Goal: Navigation & Orientation: Find specific page/section

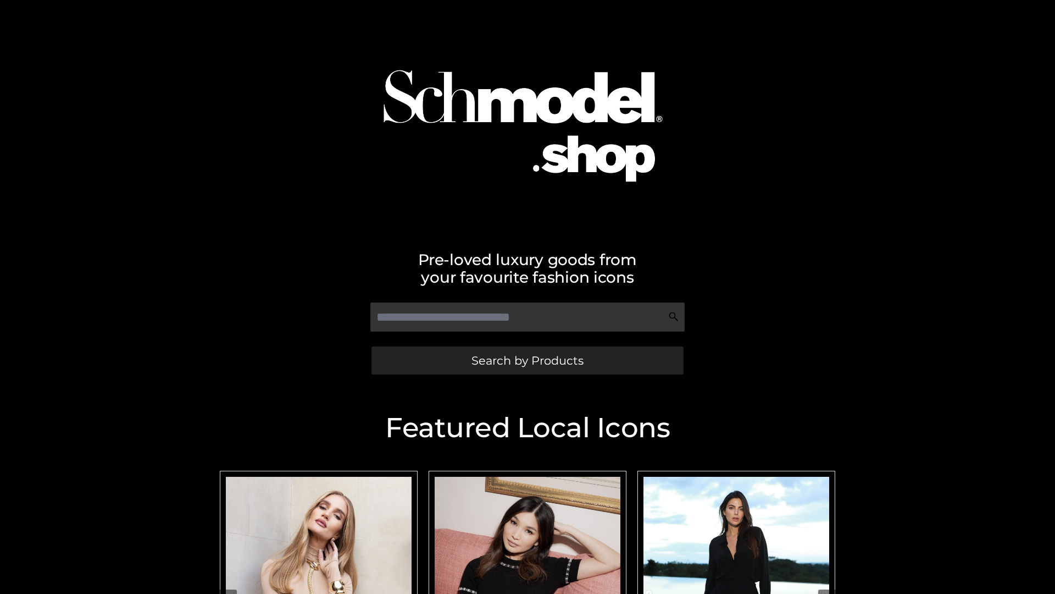
click at [527, 360] on span "Search by Products" at bounding box center [528, 361] width 112 height 12
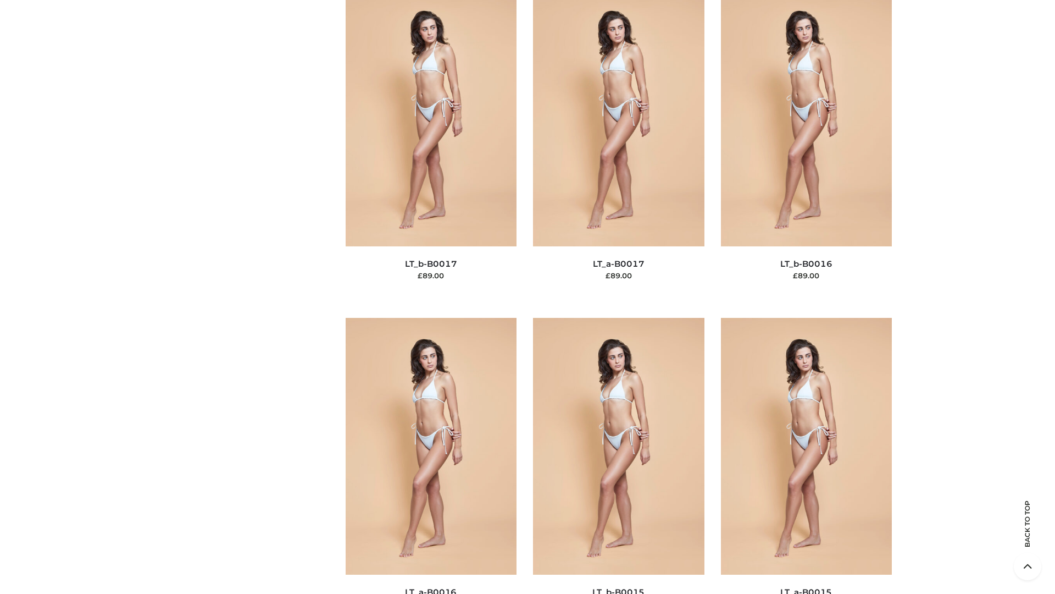
scroll to position [3612, 0]
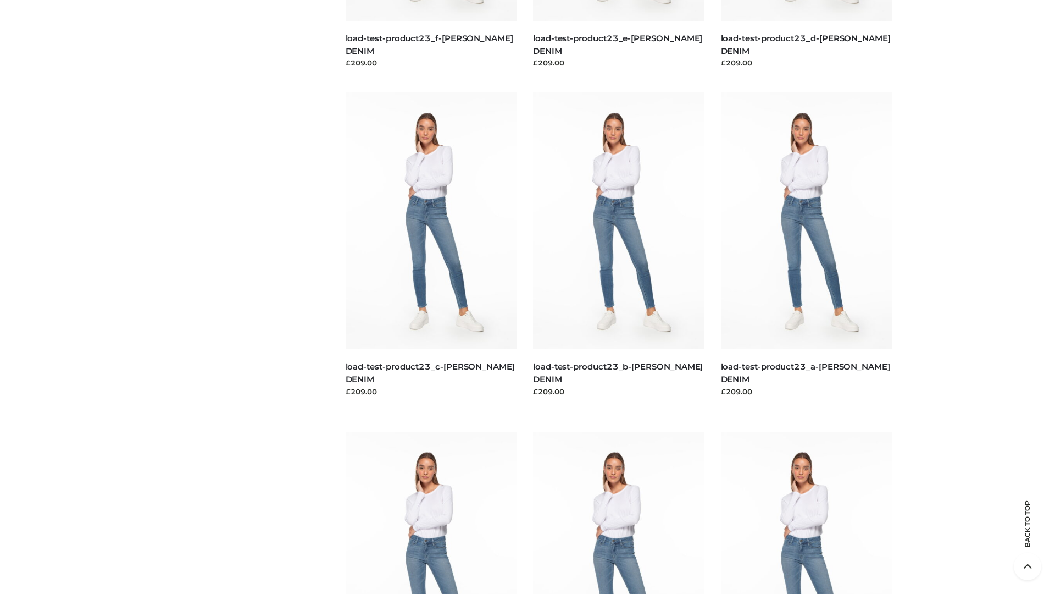
scroll to position [964, 0]
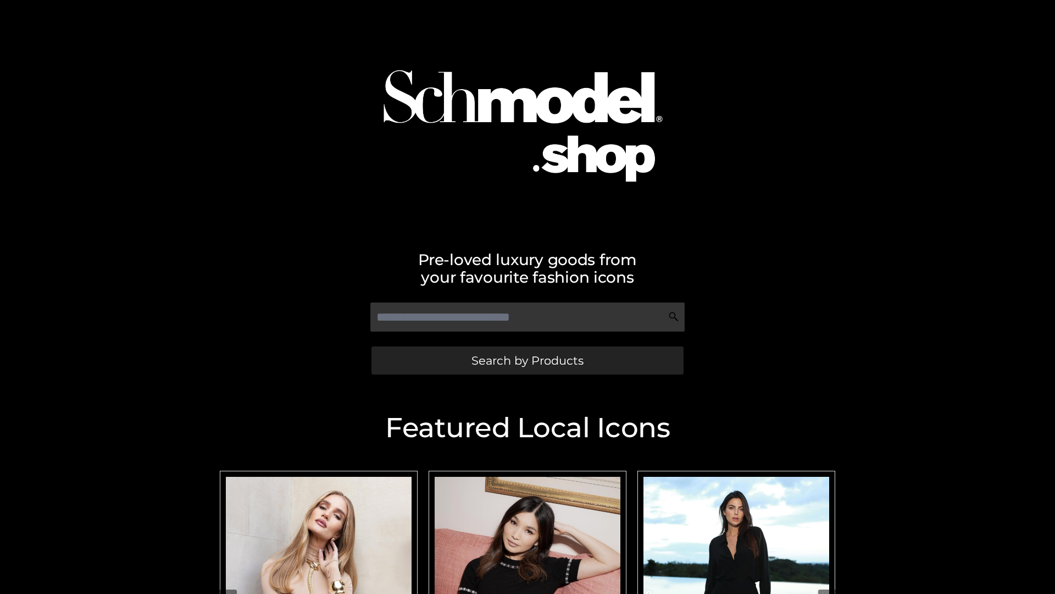
click at [527, 360] on span "Search by Products" at bounding box center [528, 361] width 112 height 12
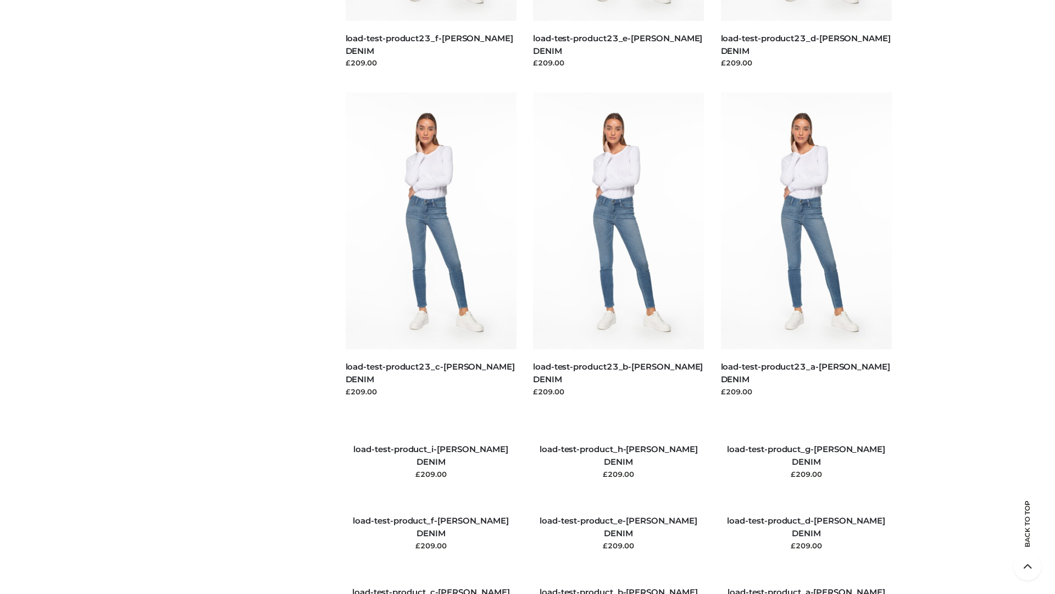
scroll to position [1261, 0]
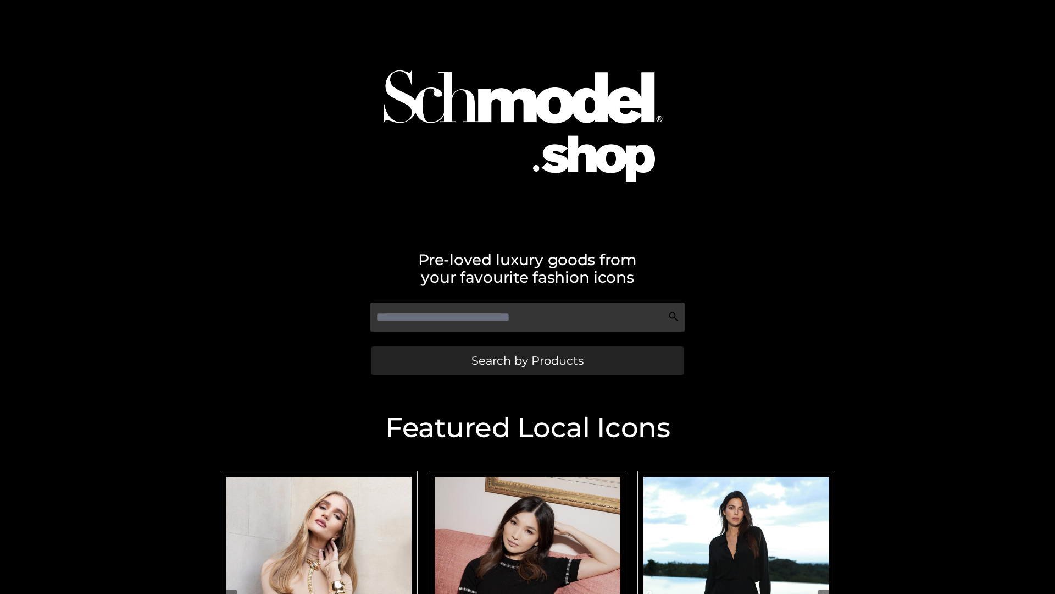
click at [527, 360] on span "Search by Products" at bounding box center [528, 361] width 112 height 12
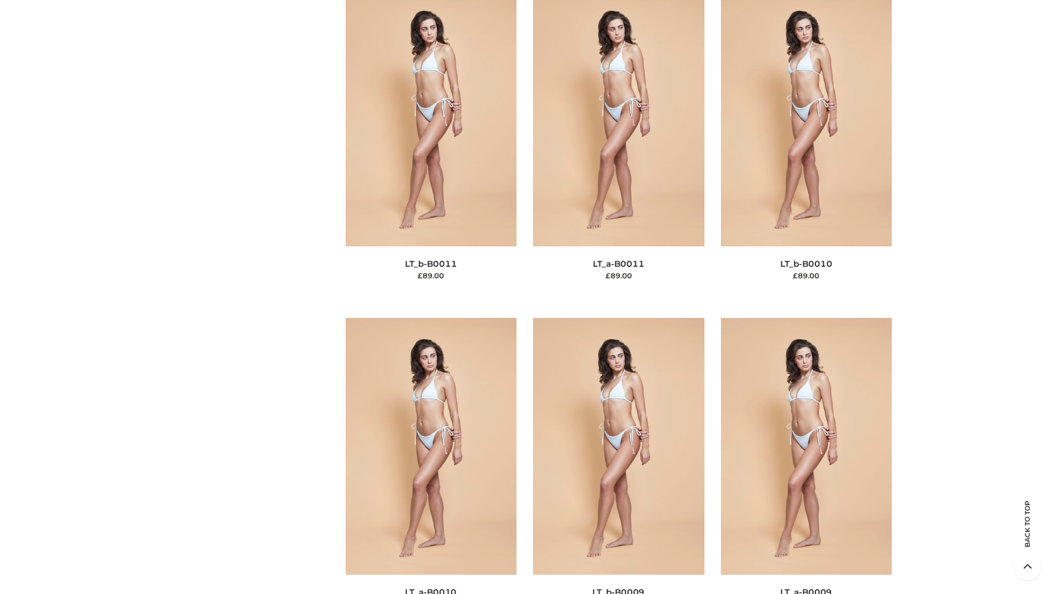
scroll to position [4936, 0]
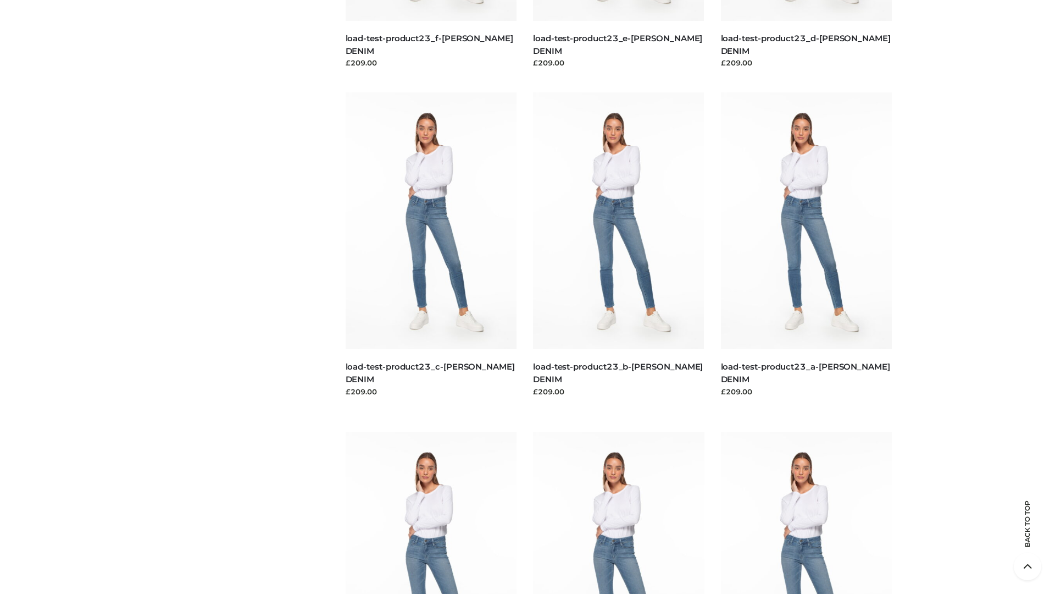
scroll to position [964, 0]
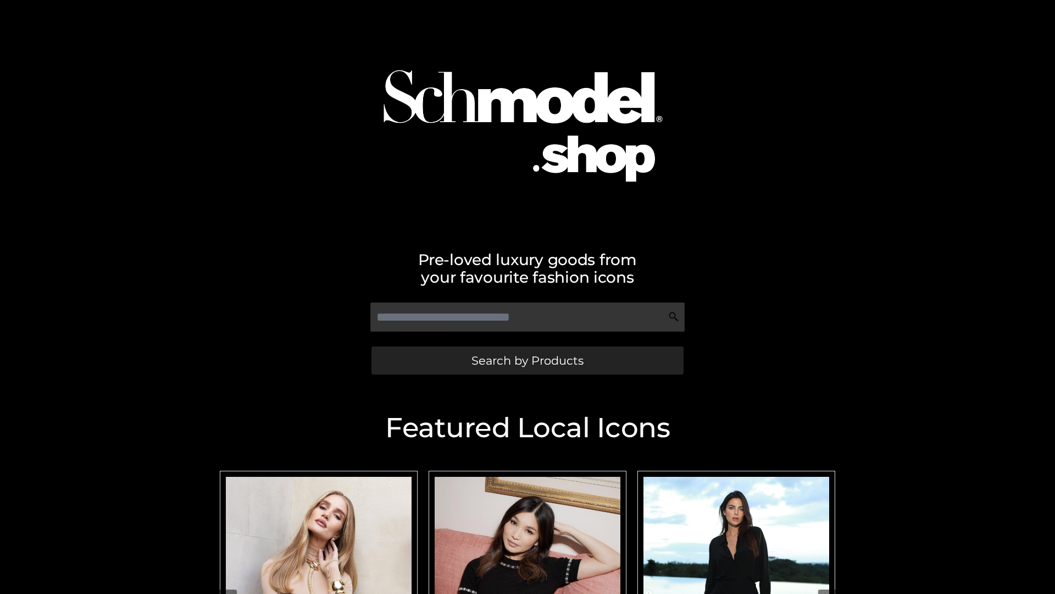
click at [527, 360] on span "Search by Products" at bounding box center [528, 361] width 112 height 12
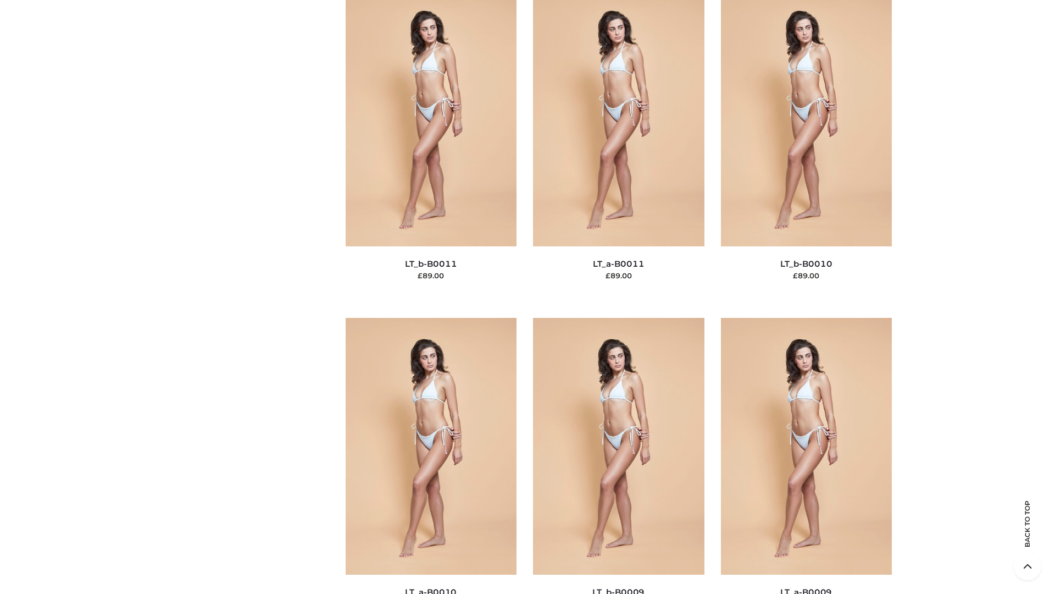
scroll to position [4936, 0]
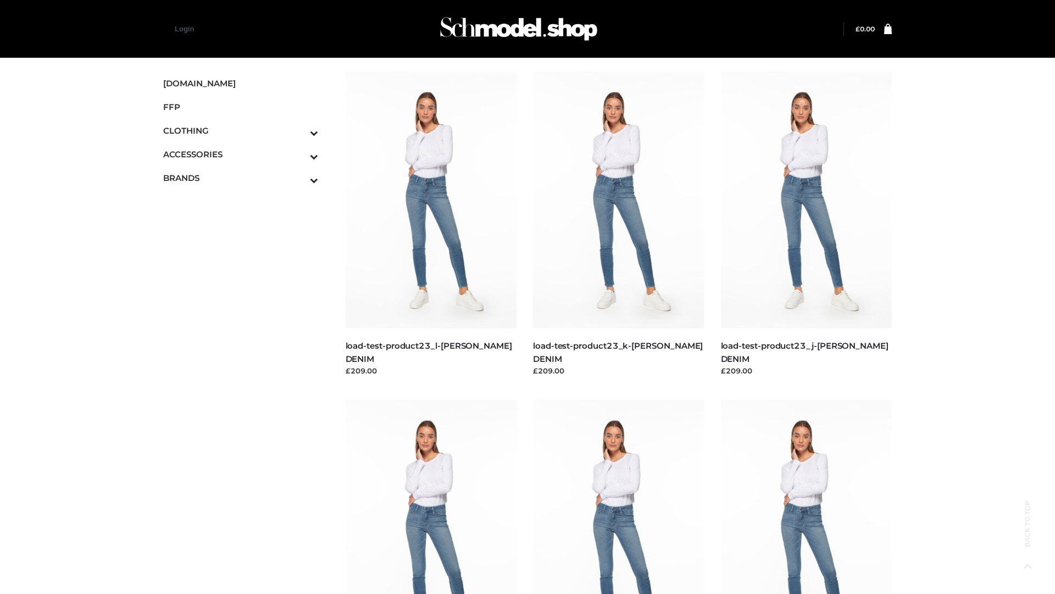
scroll to position [964, 0]
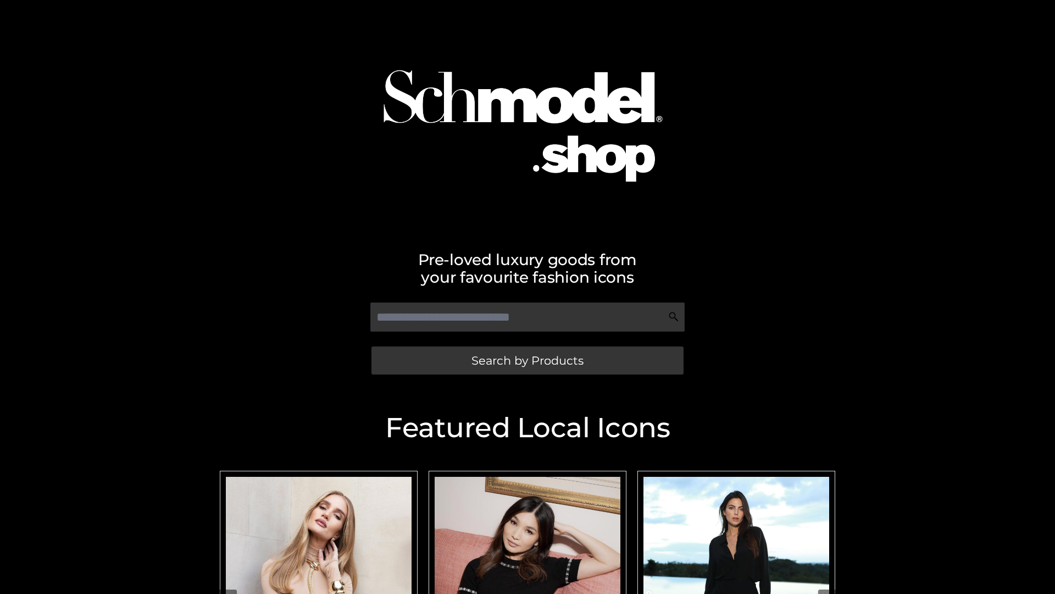
click at [527, 360] on span "Search by Products" at bounding box center [528, 361] width 112 height 12
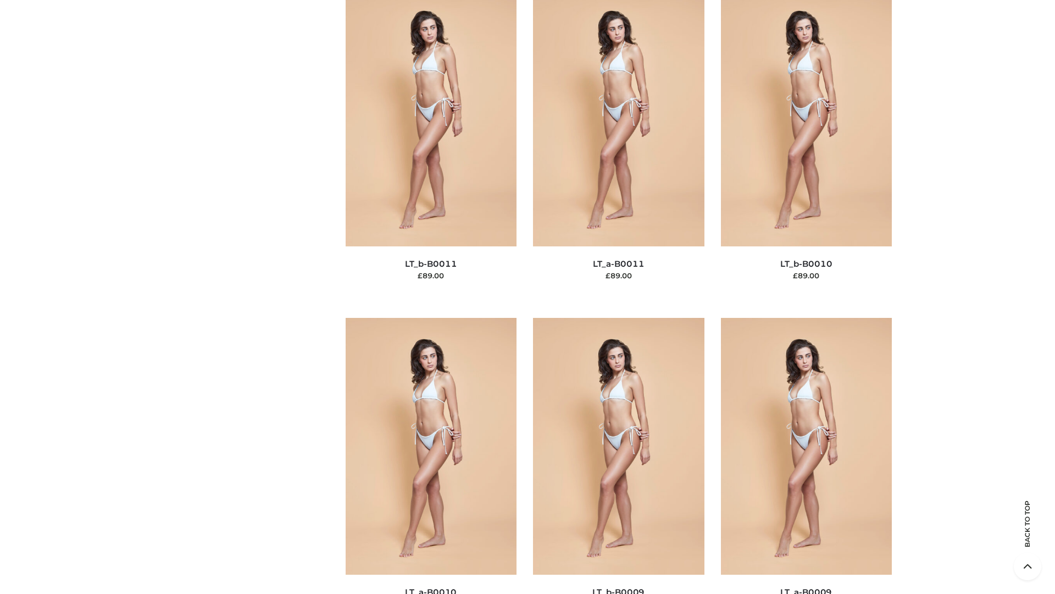
scroll to position [4936, 0]
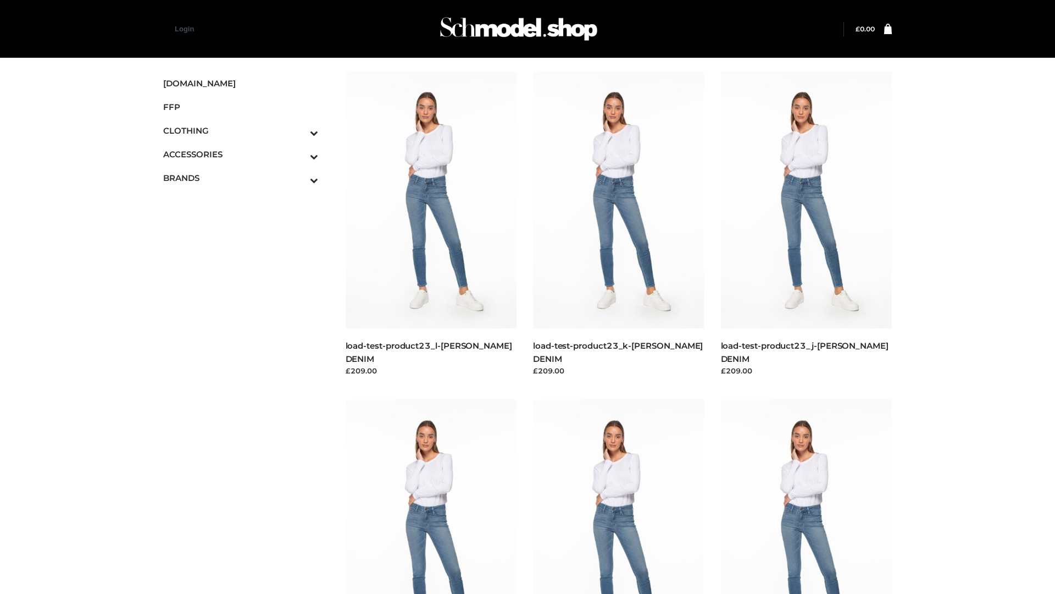
scroll to position [964, 0]
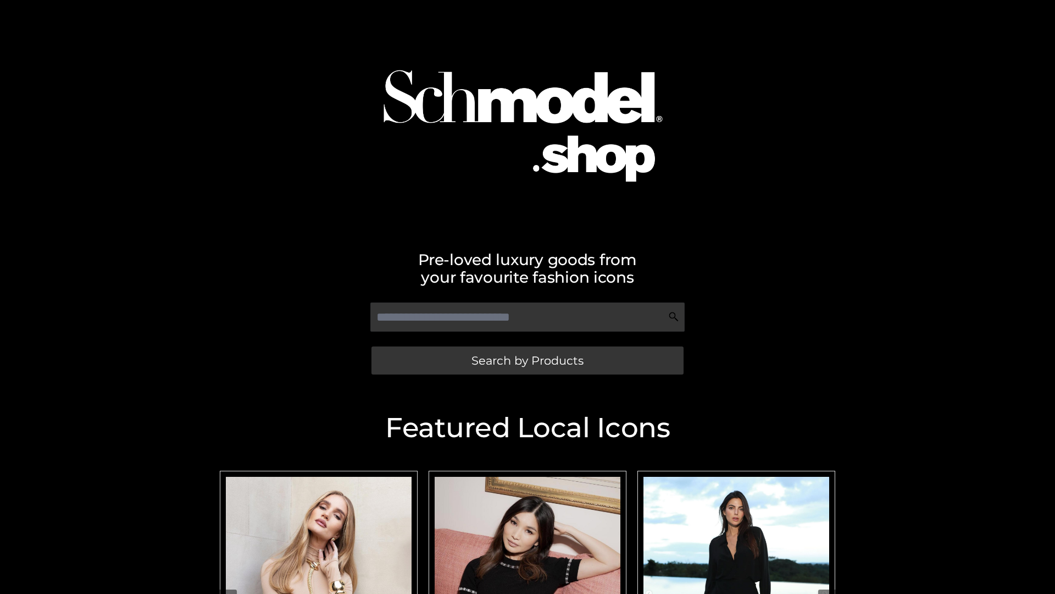
click at [527, 360] on span "Search by Products" at bounding box center [528, 361] width 112 height 12
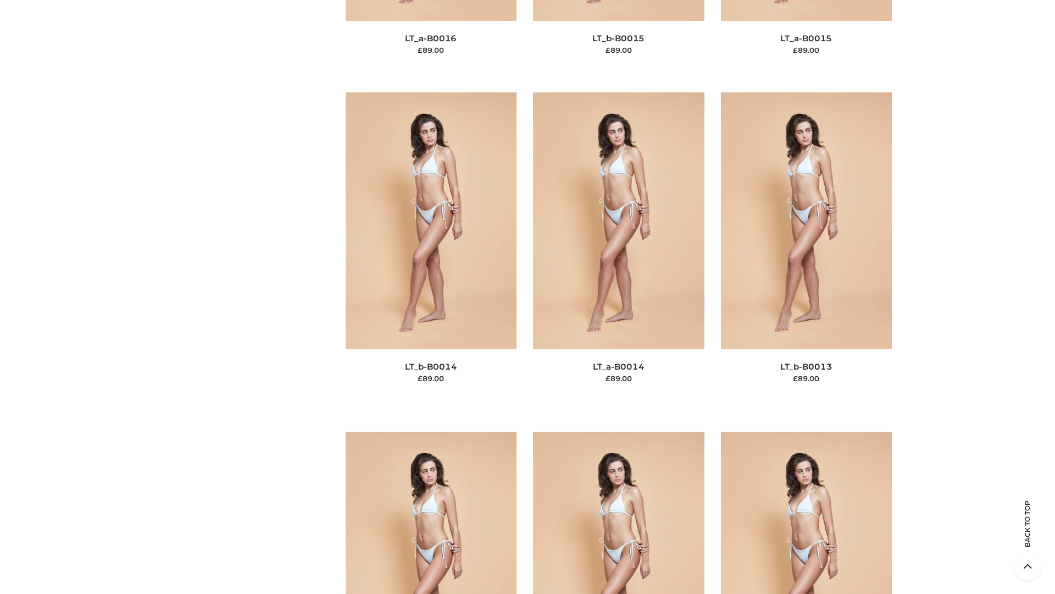
scroll to position [3909, 0]
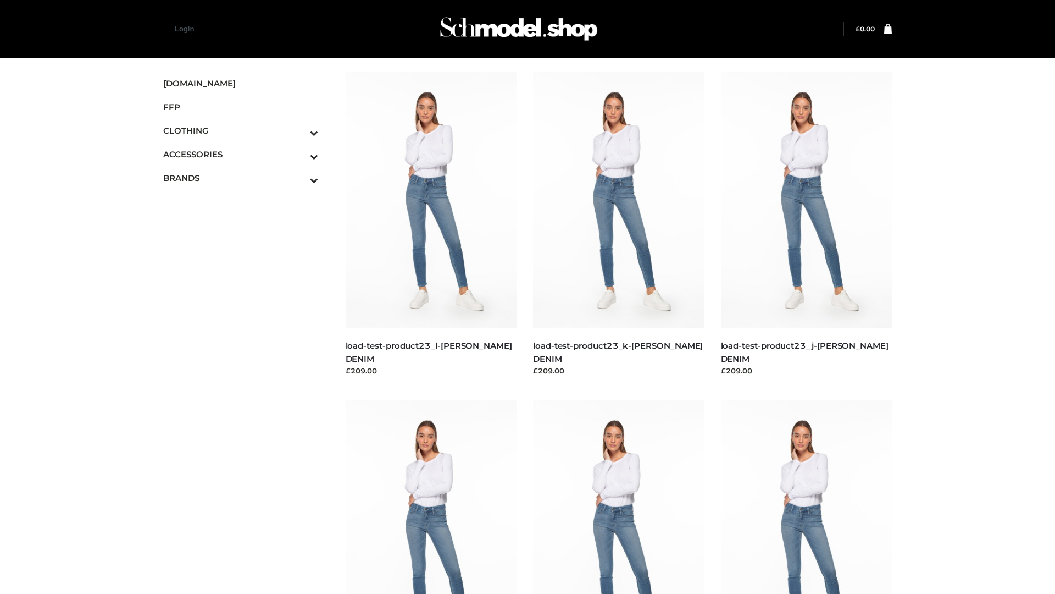
scroll to position [964, 0]
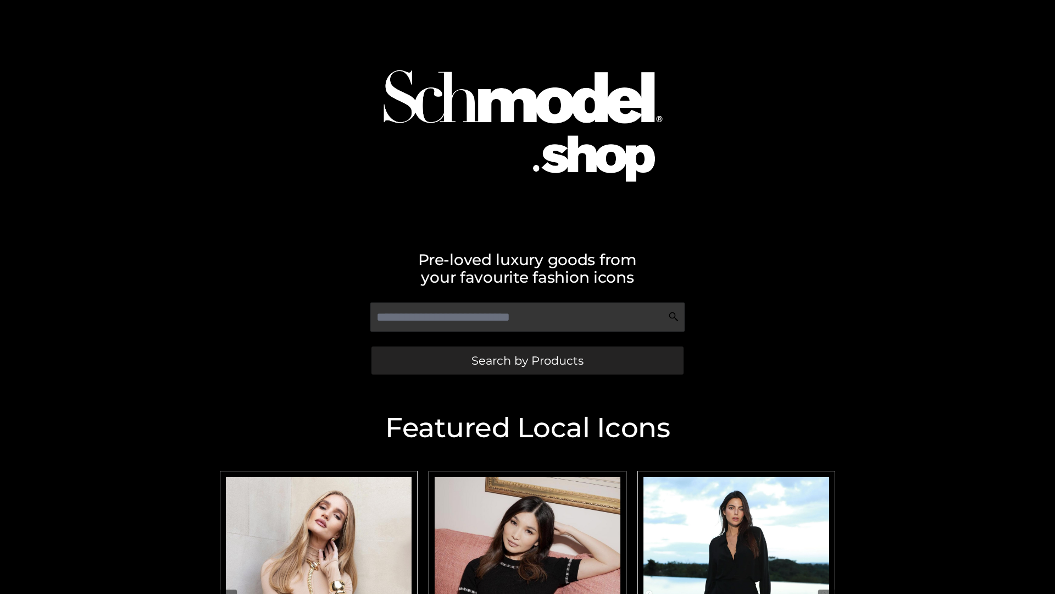
click at [527, 360] on span "Search by Products" at bounding box center [528, 361] width 112 height 12
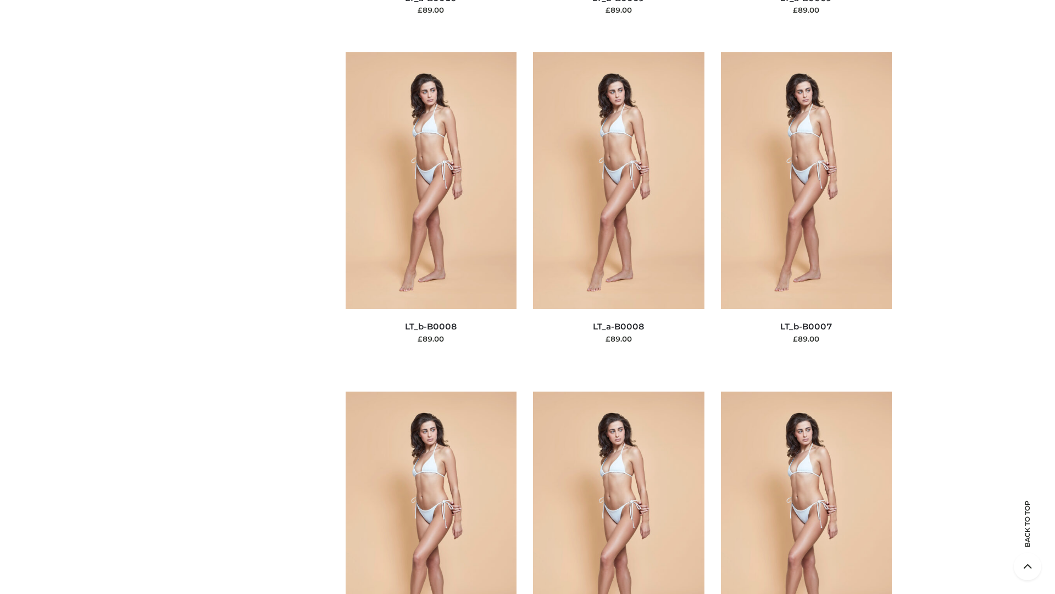
scroll to position [4936, 0]
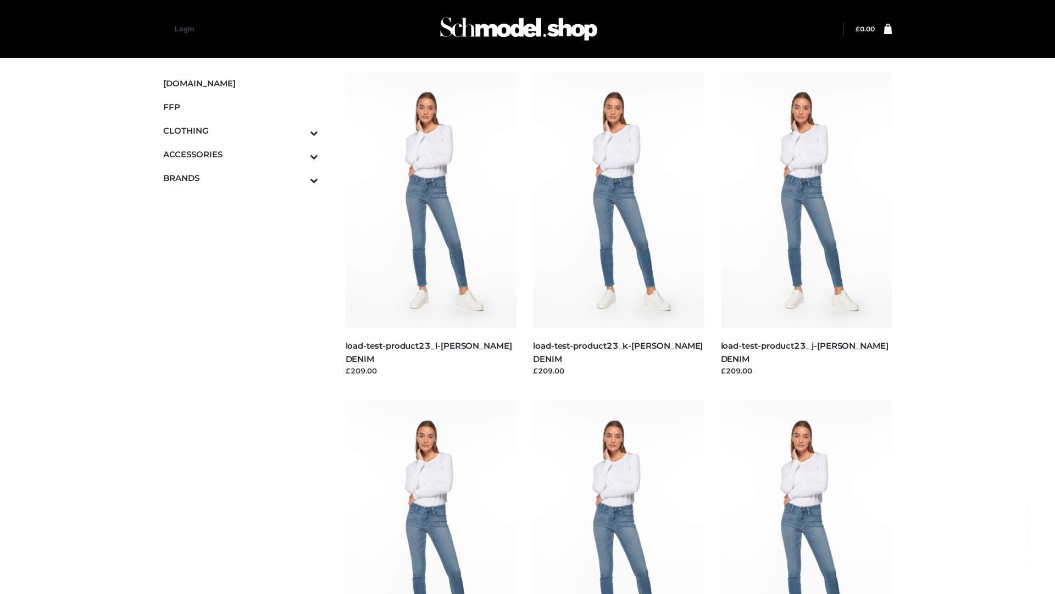
scroll to position [964, 0]
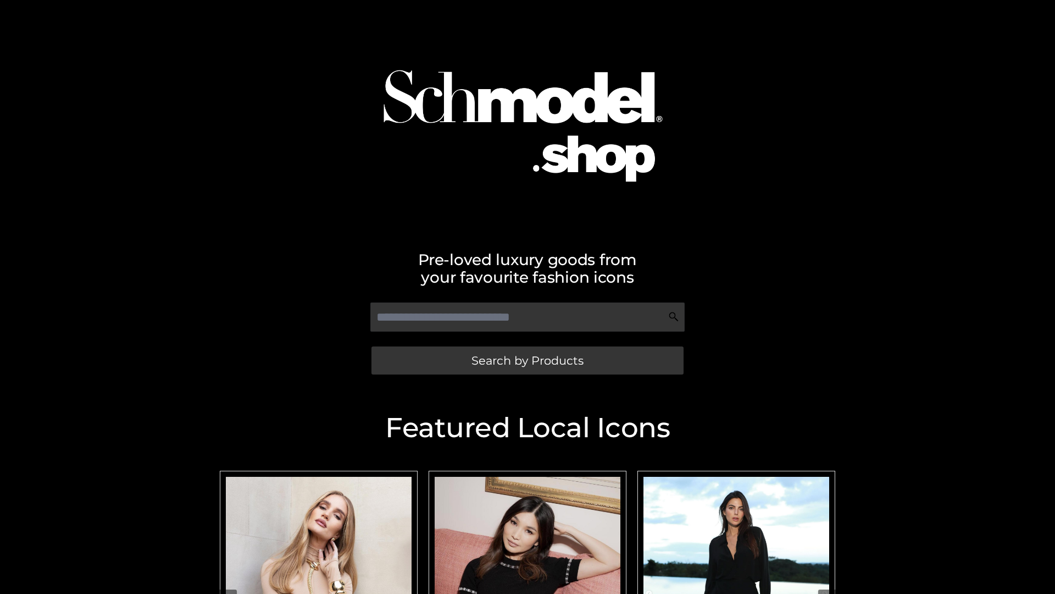
click at [527, 360] on span "Search by Products" at bounding box center [528, 361] width 112 height 12
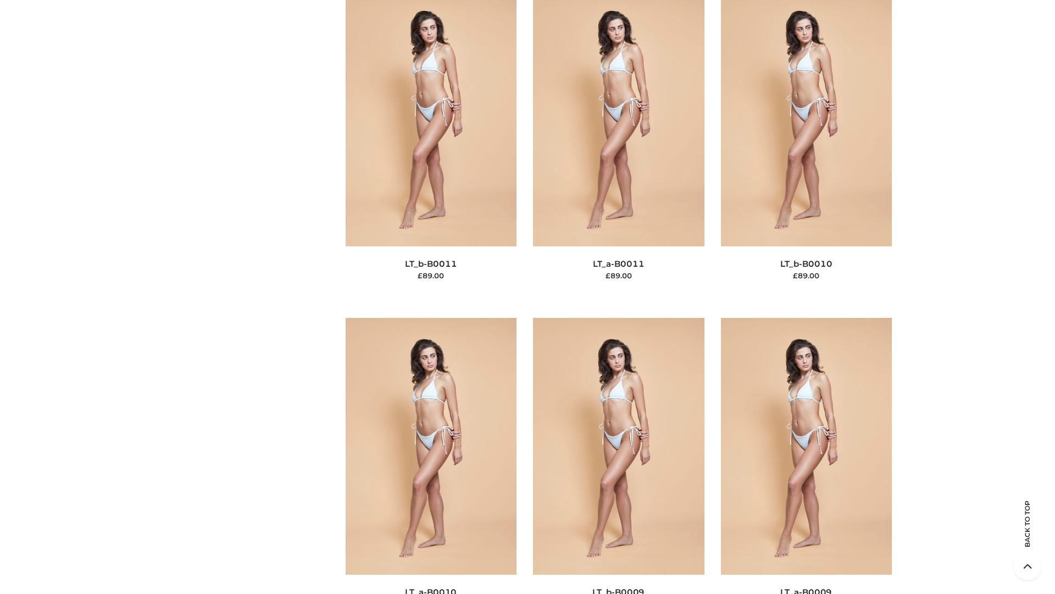
scroll to position [4936, 0]
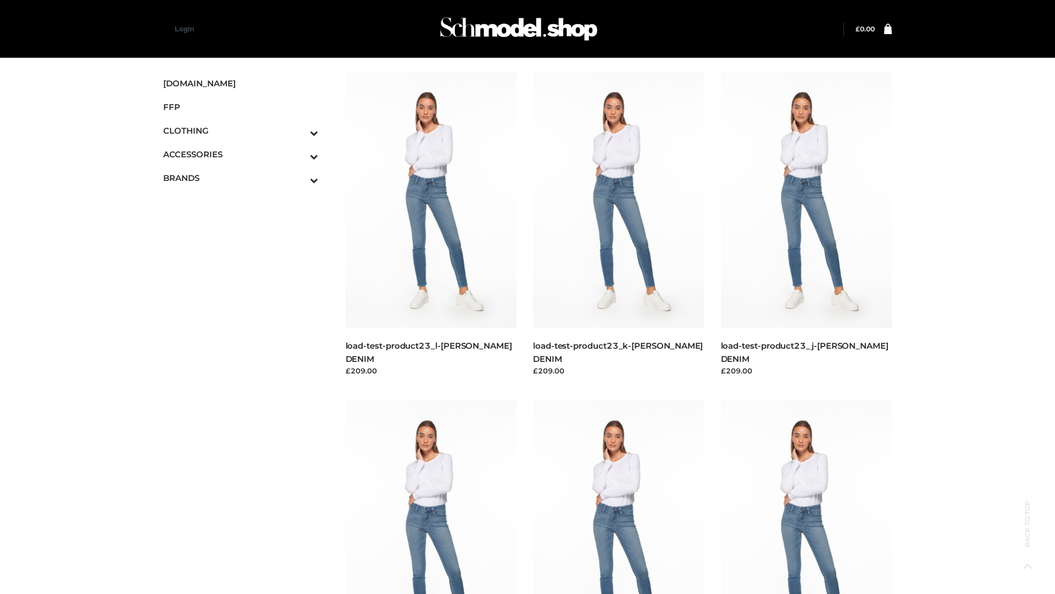
scroll to position [964, 0]
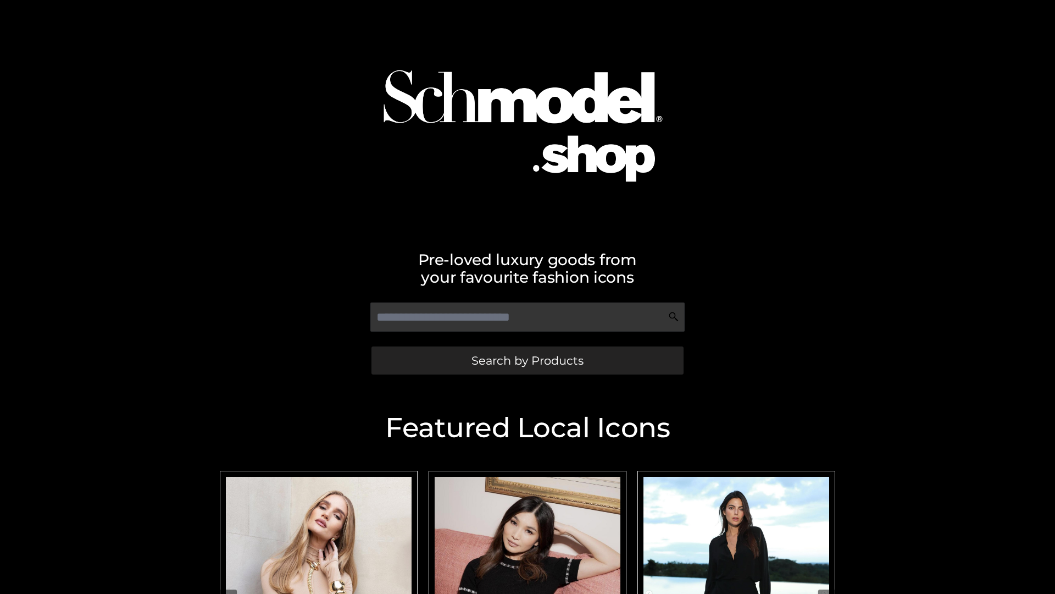
click at [527, 360] on span "Search by Products" at bounding box center [528, 361] width 112 height 12
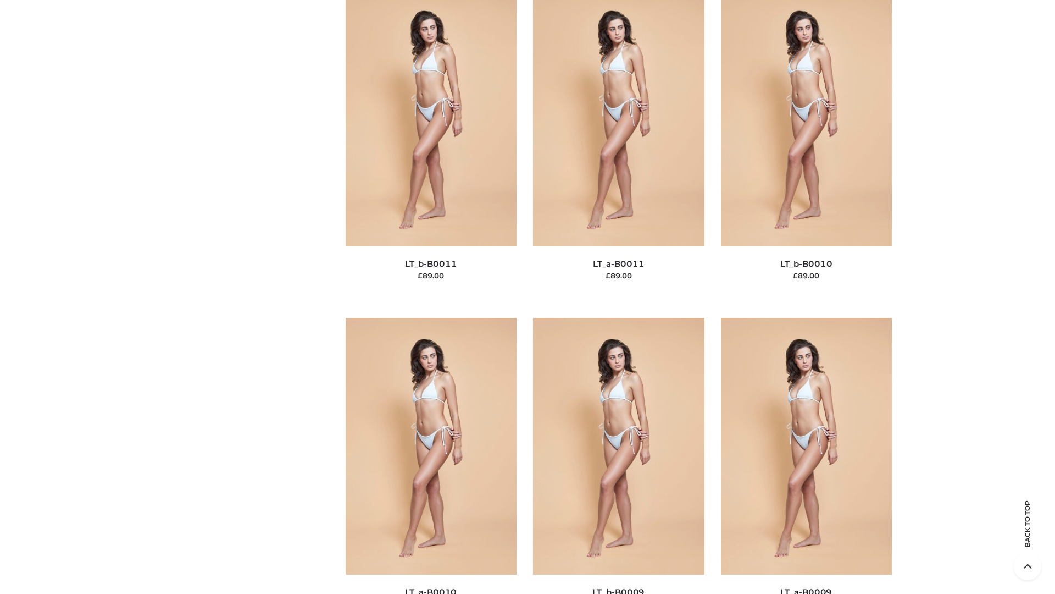
scroll to position [4936, 0]
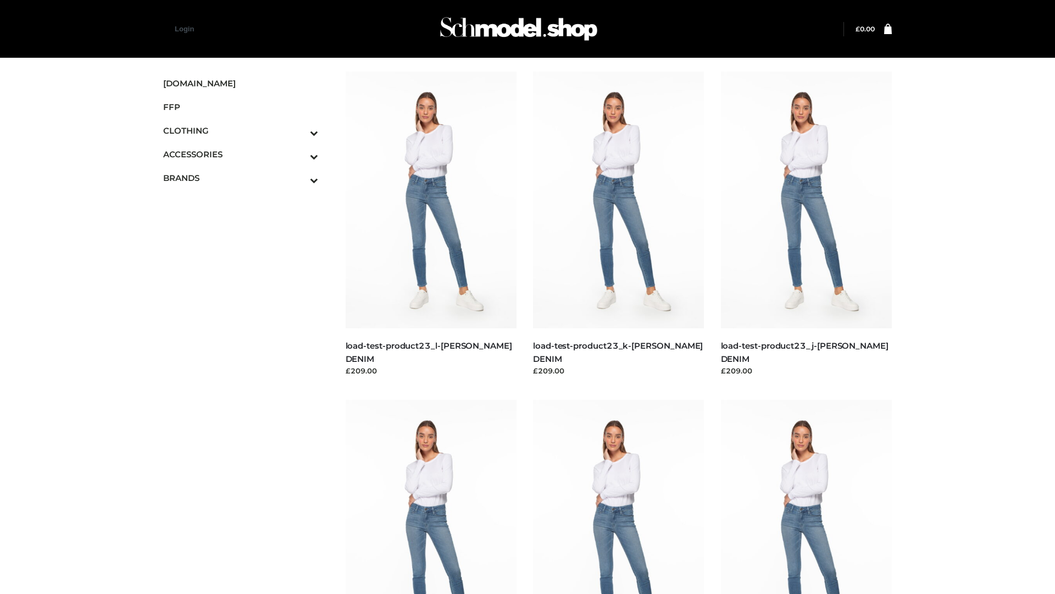
scroll to position [964, 0]
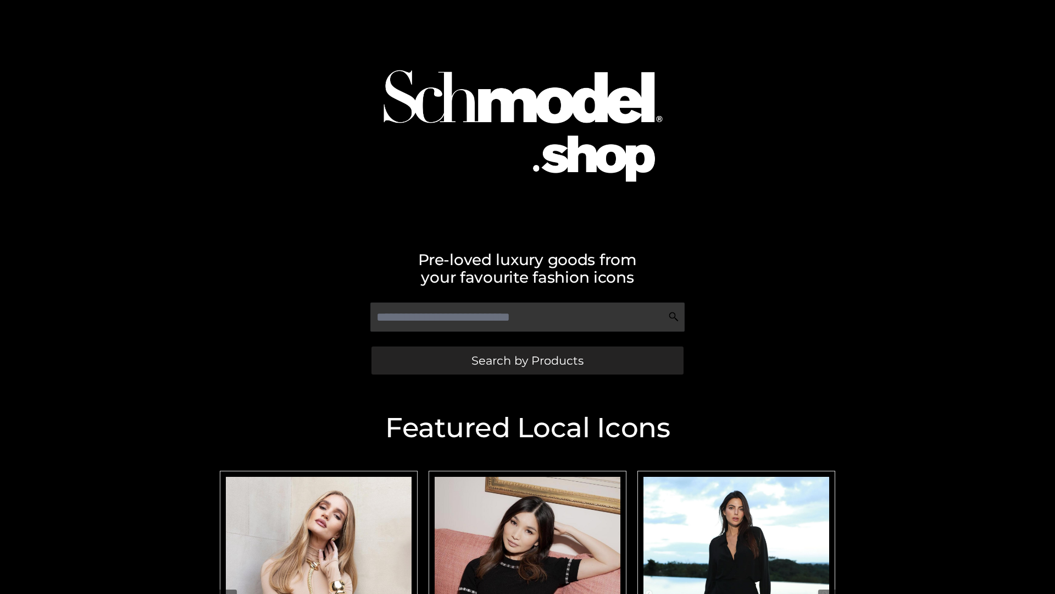
click at [527, 360] on span "Search by Products" at bounding box center [528, 361] width 112 height 12
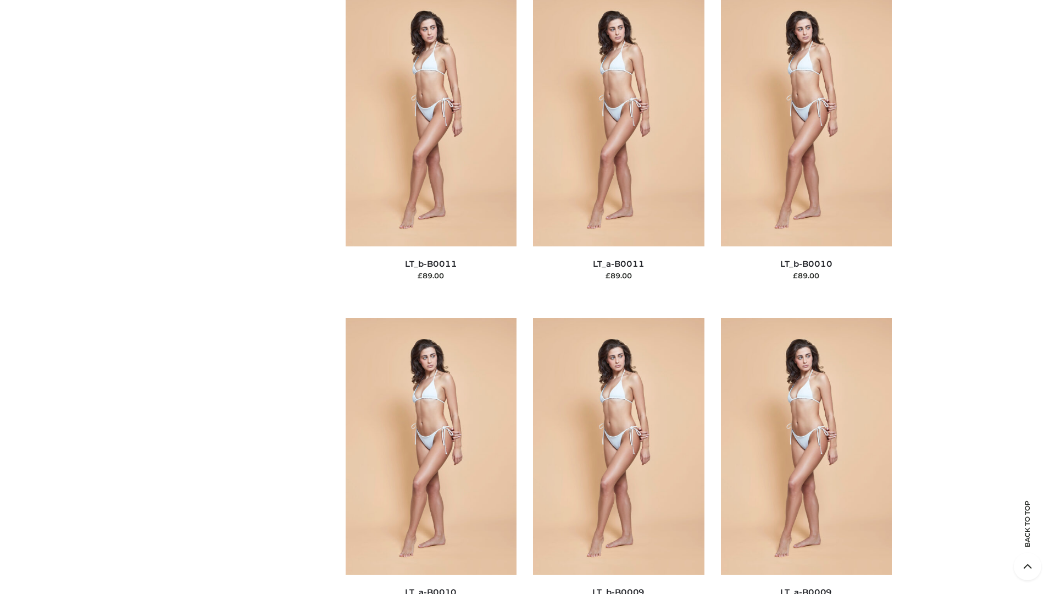
scroll to position [4936, 0]
